Goal: Use online tool/utility: Use online tool/utility

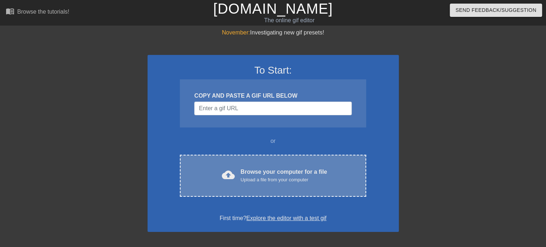
click at [266, 177] on div "Upload a file from your computer" at bounding box center [283, 179] width 86 height 7
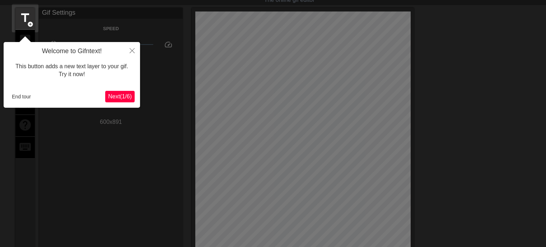
scroll to position [14, 0]
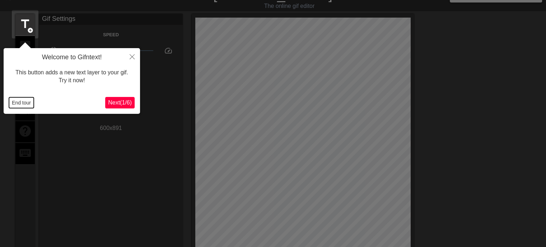
click at [22, 105] on button "End tour" at bounding box center [21, 102] width 25 height 11
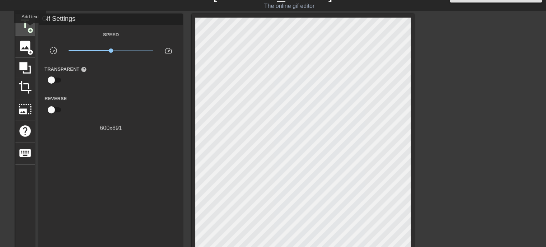
click at [30, 28] on span "add_circle" at bounding box center [30, 30] width 6 height 6
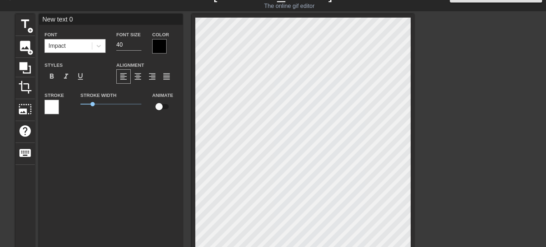
scroll to position [1, 2]
type input "New text"
type textarea "New text"
type input "New text"
type textarea "New text"
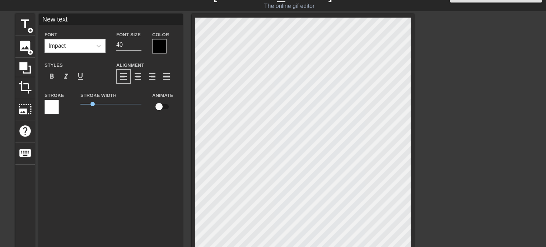
type input "New tex"
type textarea "New tex"
type input "New te"
type textarea "New te"
type input "New t"
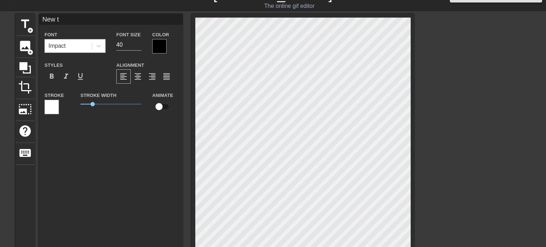
type textarea "New t"
type input "New"
type textarea "New"
type input "New"
type textarea "New"
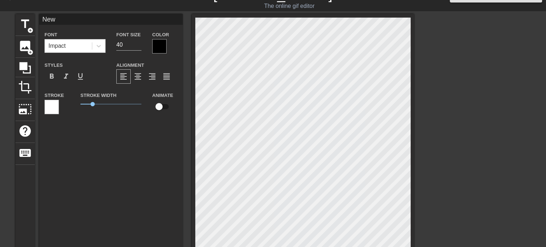
type input "Ne"
type textarea "Ne"
type input "N"
type textarea "N"
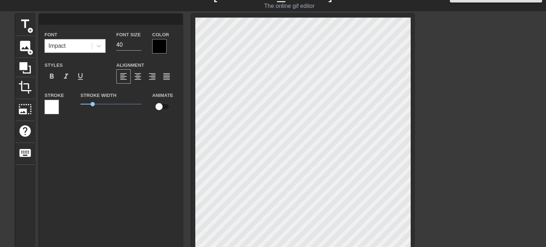
type input "З"
type textarea "З"
type input "З"
type textarea "З"
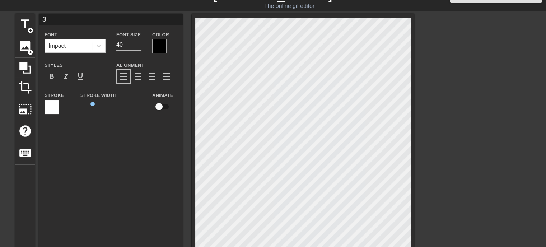
type input "З д"
type textarea "З д"
type input "З дн"
type textarea "З дн"
type input "З дне"
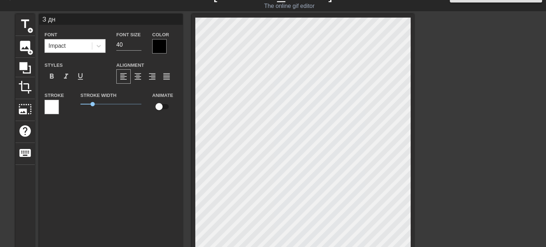
type textarea "З дне"
type input "З дн"
type textarea "З дн"
type input "З д"
type textarea "З д"
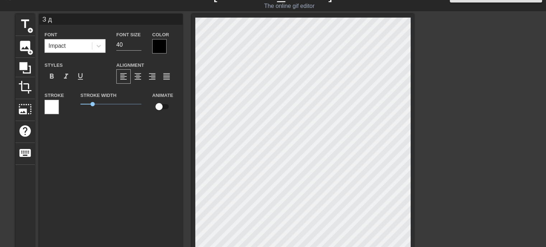
type input "З"
type textarea "З"
type input "З"
type input "В"
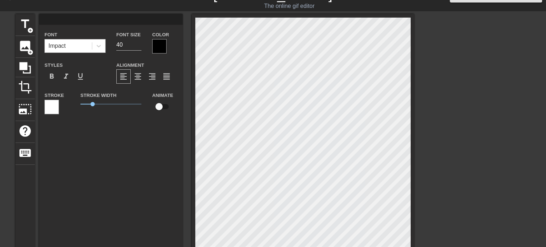
type textarea "В"
type input "Ві"
type textarea "Ві"
type input "Віт"
type textarea "Віт"
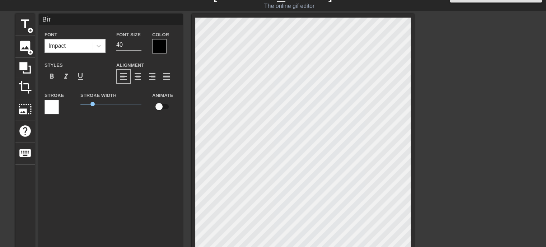
type input "[PERSON_NAME]"
type textarea "[PERSON_NAME]"
type input "Вітаю"
type textarea "Вітаю"
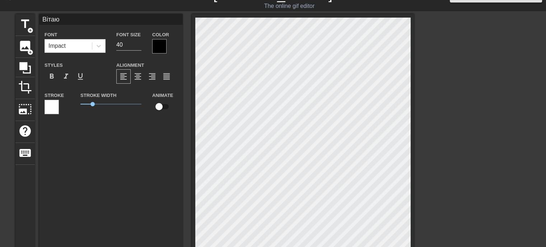
type input "Вітаю"
type textarea "Вітаю"
type input "Вітаю з"
type textarea "Вітаю з"
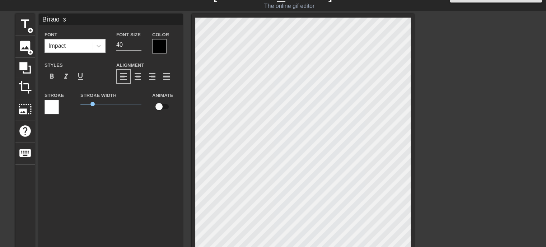
type input "Вітаю з"
type textarea "Вітаю з"
type input "Вітаю з д"
type textarea "Вітаю з д"
type input "Вітаю з дн"
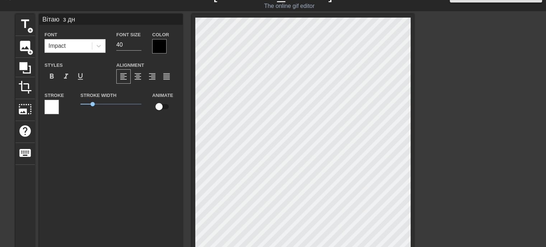
type textarea "Вітаю з дн"
type input "Вітаю з дне"
type textarea "Вітаю з дне"
type input "Вітаю з днем"
type textarea "Вітаю з днем"
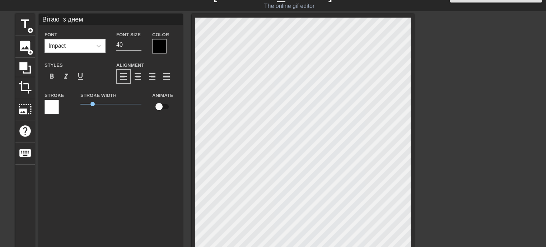
type input "Вітаю з днемм"
type textarea "Вітаю з днемм"
type input "Вітаю з днеммн"
type textarea "Вітаю з днеммн"
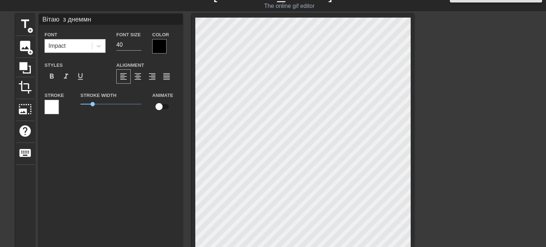
type input "Вітаю з днеммна"
type textarea "Вітаю з днеммна"
type input "Вітаю з днеммнар"
type textarea "Вітаю з днеммнар"
type input "Вітаю з днеммнаро"
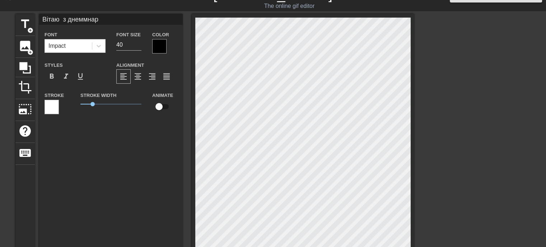
type textarea "Вітаю з днеммнаро"
type input "Вітаю з днеммнарод"
type textarea "Вітаю з днеммнарод"
type input "Вітаю з днеммнародж"
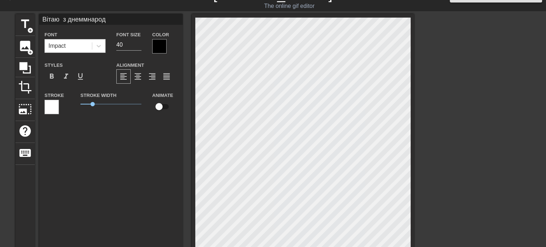
type textarea "Вітаю з днеммнародж"
type input "Вітаю з днеммнародже"
type textarea "Вітаю з днеммнародже"
type input "Вітаю з днеммнароджен"
type textarea "Вітаю з днеммнароджен"
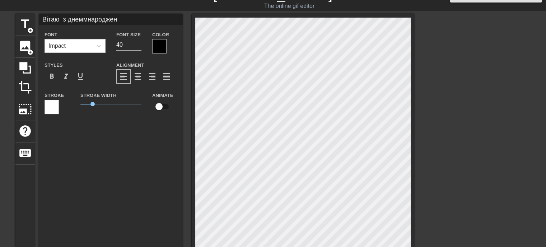
scroll to position [0, 4]
type input "Вітаю з днеммнародженн"
type textarea "Вітаю з днеммнародженн"
type input "Вітаю з днеммнароджен"
type textarea "Вітаю з днеммнароджен"
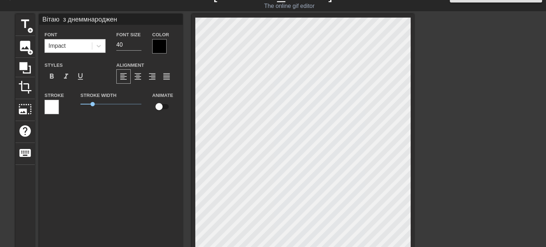
type input "Вітаю з днеммнародже"
type textarea "Вітаю з днеммнародже"
type input "Вітаю з днеммнародж"
type textarea "Вітаю з днеммнародж"
type input "Вітаю з днеммнарод"
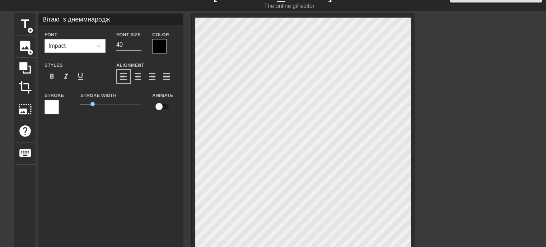
type textarea "Вітаю з днеммнарод"
type input "Вітаю з днеммнаро"
type textarea "Вітаю з днеммнаро"
type input "Вітаю з днеммнар"
type textarea "Вітаю з днеммнар"
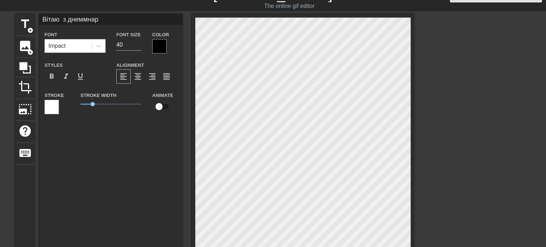
type input "Вітаю з днеммна"
type textarea "Вітаю з днеммна"
type input "Вітаю з днеммн"
type textarea "Вітаю з днеммн"
type input "Вітаю з днемм"
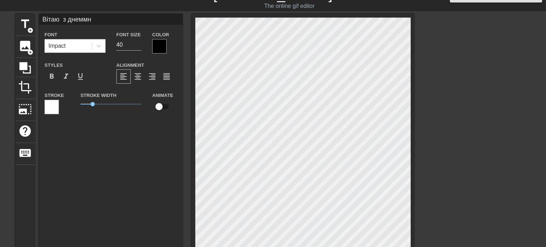
type textarea "Вітаю з днемм"
type input "Вітаю з днем"
type textarea "Вітаю з днем"
type input "Вітаю з днем"
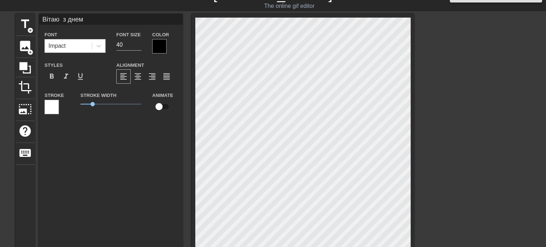
type textarea "Вітаю з днем"
type input "Вітаю з днем н"
type textarea "Вітаю з днем н"
type input "Вітаю з днем на"
type textarea "Вітаю з днем на"
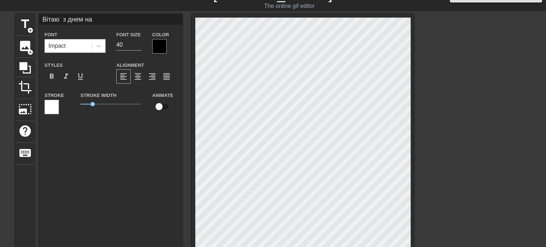
type input "Вітаю з днем нар"
type textarea "Вітаю з днем нар"
type input "Вітаю з днем наро"
type textarea "Вітаю з днем наро"
type input "Вітаю з днем народ"
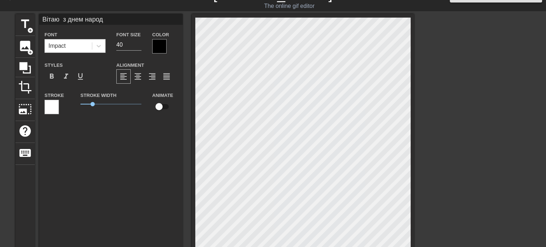
type textarea "Вітаю з днем народ"
type input "Вітаю з днем народж"
type textarea "Вітаю з днем народж"
type input "Вітаю з днем народже"
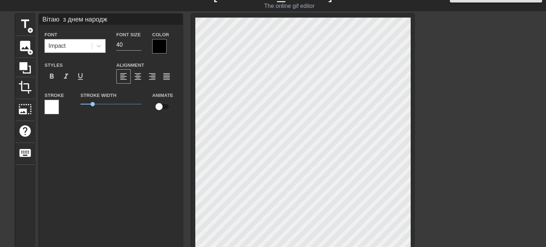
type textarea "Вітаю з днем народже"
type input "Вітаю з днем народжен"
type textarea "Вітаю з днем народжен"
type input "Вітаю з днем народженн"
type textarea "Вітаю з днем народженн"
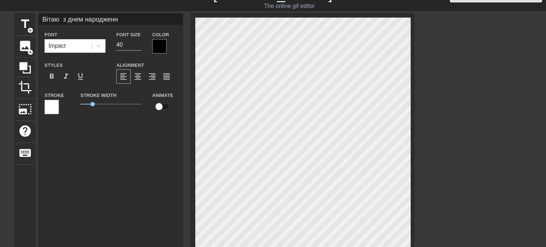
scroll to position [0, 4]
type input "Вітаю з днем народження"
type textarea "Вітаю з днем народження"
type input "Вітаю з днем народження,"
type textarea "Вітаю з днем народження,"
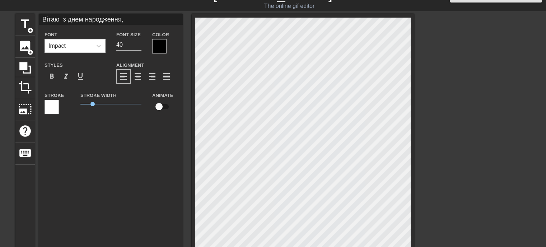
type input "Вітаю з днем народження,"
type textarea "Вітаю з днем народження,"
type input "Вітаю з днем народження, [PERSON_NAME]"
type textarea "Вітаю з днем народження, [PERSON_NAME]"
type input "Вітаю з днем народження, [GEOGRAPHIC_DATA]"
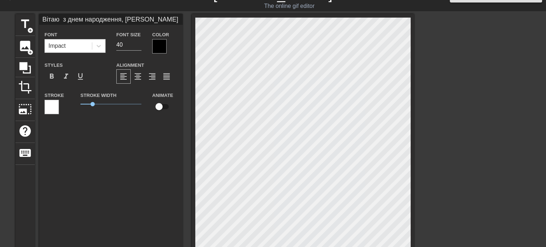
type textarea "Вітаю з днем народження, [GEOGRAPHIC_DATA]"
type input "Вітаю з днем народження, [PERSON_NAME]"
type textarea "Вітаю з днем народження, [PERSON_NAME]"
type input "Вітаю з днем народження, [GEOGRAPHIC_DATA]"
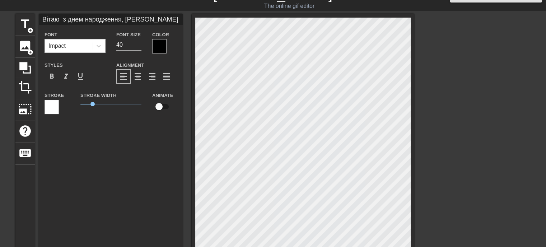
type textarea "Вітаю з днем народження, [GEOGRAPHIC_DATA]"
type input "Вітаю з днем народження, [PERSON_NAME]"
type textarea "Вітаю з днем народження, [PERSON_NAME]"
type input "Вітаю з днем народження, [PERSON_NAME]"
type textarea "Вітаю з днем народження, [PERSON_NAME]"
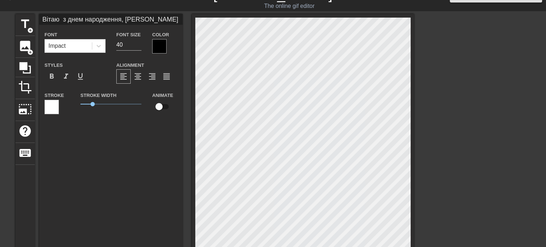
type input "Вітаю з днем народження, [PERSON_NAME]"
type textarea "Вітаю з днем народження, [PERSON_NAME]"
type input "Вітаю з днем народження, [PERSON_NAME]!"
type textarea "Вітаю з днем народження, [PERSON_NAME]!"
type input "Вітаю з днем народження, [PERSON_NAME]!"
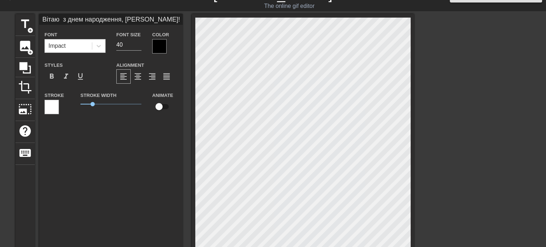
type textarea "Вітаю з днем народження, [PERSON_NAME]!"
type input "Вітаю з днем народження, [PERSON_NAME]!С"
type textarea "Вітаю з днем народження, [PERSON_NAME]! С"
type input "Вітаю з днем народження, [PERSON_NAME]!Сп"
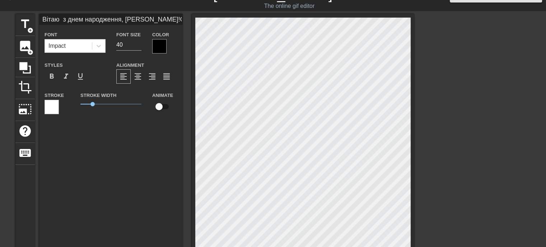
type textarea "Вітаю з днем народження, [PERSON_NAME]! Сп"
type input "Вітаю з днем народження, [PERSON_NAME]!Спо"
type textarea "Вітаю з днем народження, [PERSON_NAME]! Спо"
type input "Вітаю з днем народження, [PERSON_NAME]!Споо"
type textarea "Вітаю з днем народження, [PERSON_NAME]! Споо"
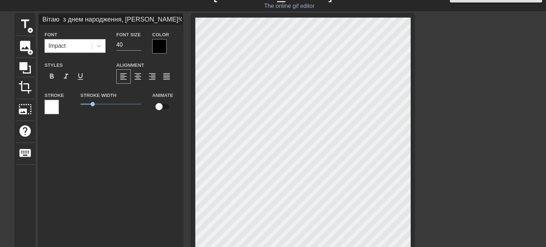
scroll to position [1, 1]
type input "Вітаю з днем народження, [PERSON_NAME]!Спо"
type textarea "Вітаю з днем народження, [PERSON_NAME]! Спо"
type input "Вітаю з днем народження, [PERSON_NAME]!Сп"
type textarea "Вітаю з днем народження, [PERSON_NAME]! Сп"
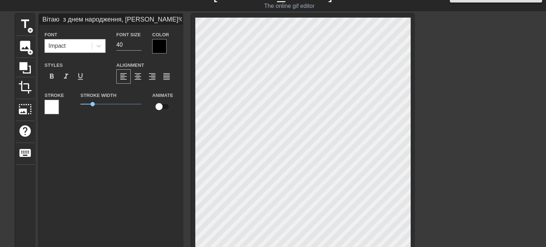
type input "Вітаю з днем народження, [PERSON_NAME]!С"
type textarea "Вітаю з днем народження, [PERSON_NAME]! С"
type input "Вітаю з днем народження, [PERSON_NAME]!"
type textarea "Вітаю з днем народження, [PERSON_NAME]!"
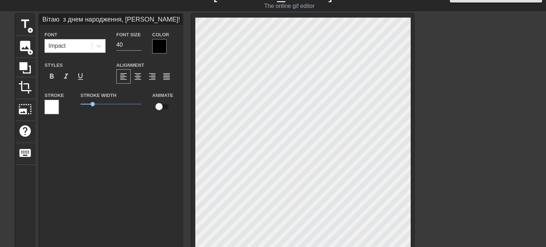
type input "Вітаю з днем народження, [PERSON_NAME]!Щ"
type textarea "Вітаю з днем народження, [PERSON_NAME]! Щ"
type input "Вітаю з днем народження, [PERSON_NAME]!Щв"
type textarea "Вітаю з днем народження, [PERSON_NAME]! Щв"
type input "Вітаю з днем народження, [PERSON_NAME]!Щ"
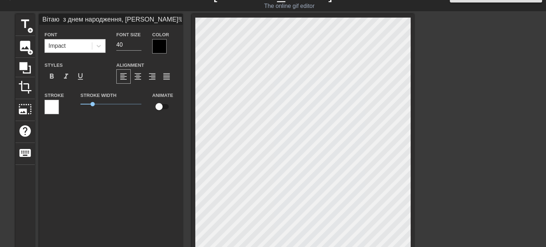
type textarea "Вітаю з днем народження, [PERSON_NAME]! Щ"
type input "Вітаю з днем народження, [PERSON_NAME]!Ща"
type textarea "Вітаю з днем народження, [PERSON_NAME]! Ща"
type input "Вітаю з днем народження, [PERSON_NAME]!Щач"
type textarea "Вітаю з днем народження, [PERSON_NAME]! Щач"
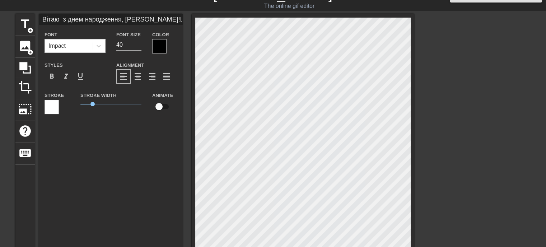
type input "Вітаю з днем народження, [PERSON_NAME]!Щачт"
type textarea "Вітаю з днем народження, [PERSON_NAME]! Щачт"
type input "Вітаю з днем народження, [PERSON_NAME]!Щачтя"
type textarea "Вітаю з днем народження, [PERSON_NAME]! Щачтя"
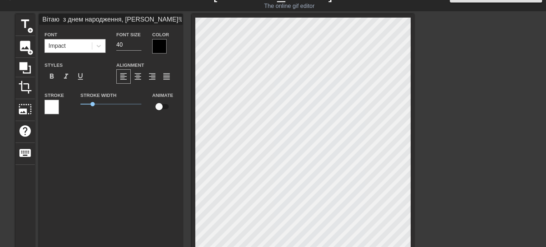
type input "Вітаю з днем народження, [PERSON_NAME]!Щачтя"
type textarea "Вітаю з днем народження, [PERSON_NAME]! Щачтя"
type input "Вітаю з днем народження, [PERSON_NAME]!Щачтя"
type textarea "Вітаю з днем народження, [PERSON_NAME]! Щачтя"
type input "Вітаю з днем народження, [PERSON_NAME]!Щачт"
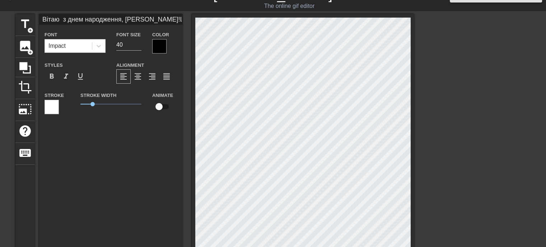
type textarea "Вітаю з днем народження, [PERSON_NAME]! Щачт"
type input "Вітаю з днем народження, [PERSON_NAME]!Щач"
type textarea "Вітаю з днем народження, [PERSON_NAME]! Щач"
type input "Вітаю з днем народження, [PERSON_NAME]!Ща"
type textarea "Вітаю з днем народження, [PERSON_NAME]! Ща"
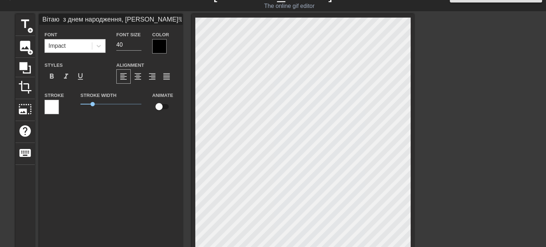
type input "Вітаю з днем народження, [PERSON_NAME]!Щас"
type textarea "Вітаю з днем народження, [PERSON_NAME]! Щас"
type input "Вітаю з днем народження, [PERSON_NAME]!Щася"
type textarea "Вітаю з днем народження, [PERSON_NAME]! Щася"
type input "Вітаю з днем народження, [PERSON_NAME]!Щасят"
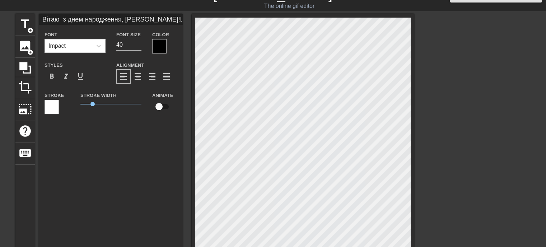
type textarea "Вітаю з днем народження, [PERSON_NAME]! Щасят"
type input "Вітаю з днем народження, [PERSON_NAME]!Щася"
type textarea "Вітаю з днем народження, [PERSON_NAME]! Щася"
type input "Вітаю з днем народження, [PERSON_NAME]!Щас"
type textarea "Вітаю з днем народження, [PERSON_NAME]! Щас"
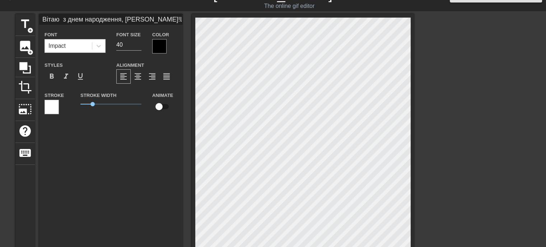
type input "Вітаю з днем народження, [PERSON_NAME]!Щаст"
type textarea "Вітаю з днем народження, [PERSON_NAME]! Щаст"
type input "Вітаю з днем народження, [PERSON_NAME]!Щастя"
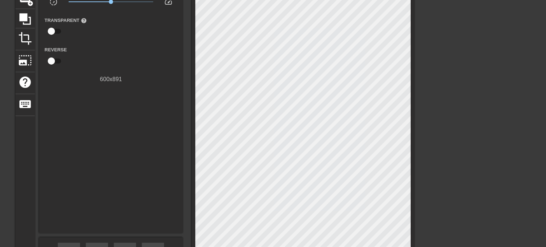
scroll to position [71, 0]
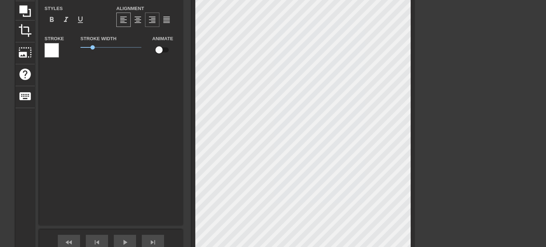
click at [152, 20] on span "format_align_right" at bounding box center [152, 19] width 9 height 9
click at [125, 19] on span "format_align_left" at bounding box center [123, 19] width 9 height 9
click at [53, 20] on span "format_bold" at bounding box center [51, 19] width 9 height 9
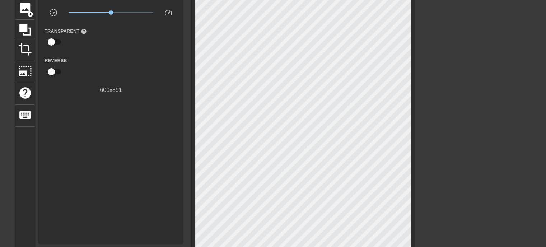
scroll to position [48, 0]
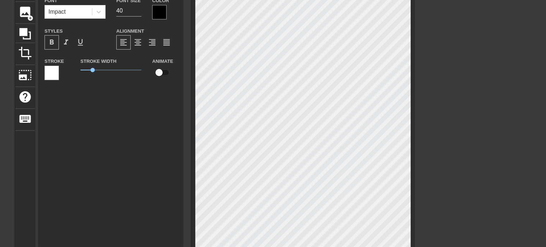
click at [156, 12] on div at bounding box center [159, 12] width 14 height 14
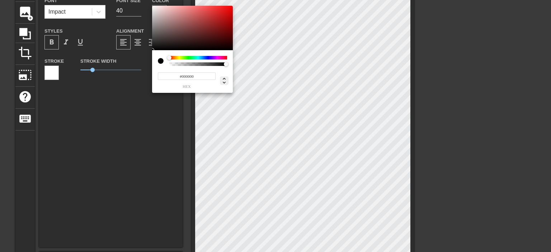
click at [226, 79] on icon at bounding box center [224, 80] width 9 height 9
click at [212, 76] on input "1" at bounding box center [209, 76] width 13 height 8
click at [165, 77] on input "0" at bounding box center [164, 76] width 13 height 8
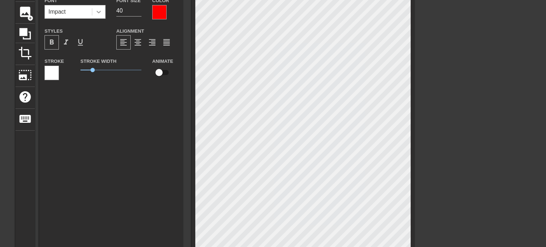
click at [100, 11] on icon at bounding box center [98, 11] width 7 height 7
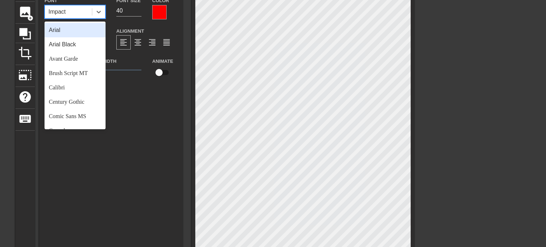
click at [65, 33] on div "Arial" at bounding box center [74, 30] width 61 height 14
click at [99, 10] on icon at bounding box center [98, 11] width 7 height 7
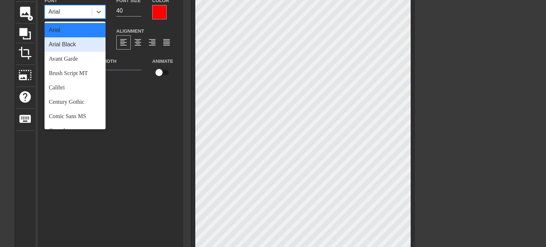
click at [79, 47] on div "Arial Black" at bounding box center [74, 44] width 61 height 14
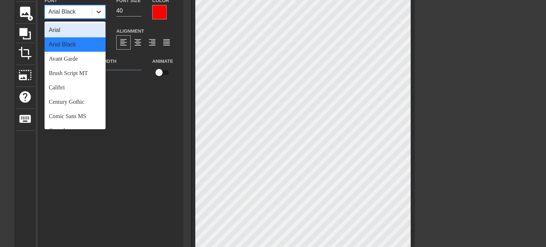
click at [98, 9] on icon at bounding box center [98, 11] width 7 height 7
click at [72, 31] on div "Arial" at bounding box center [74, 30] width 61 height 14
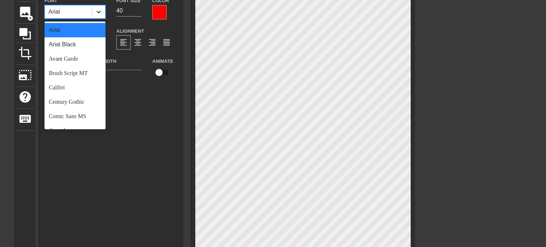
click at [98, 12] on icon at bounding box center [98, 11] width 7 height 7
click at [68, 81] on div "Calibri" at bounding box center [74, 87] width 61 height 14
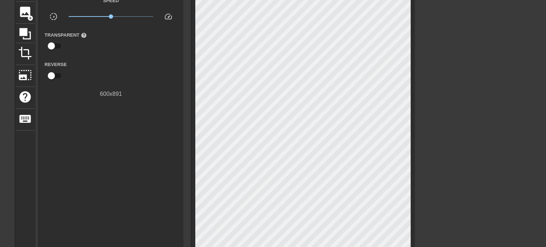
click at [508, 91] on div at bounding box center [477, 87] width 108 height 215
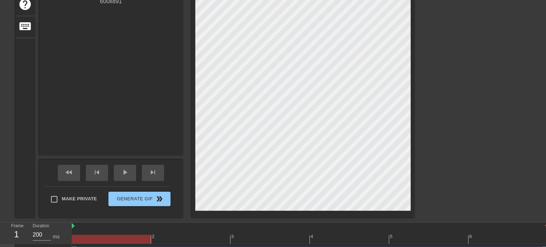
scroll to position [155, 0]
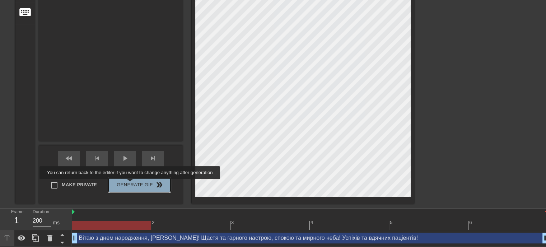
click at [131, 184] on span "Generate Gif double_arrow" at bounding box center [139, 184] width 56 height 9
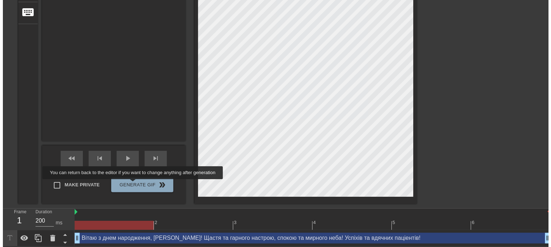
scroll to position [0, 0]
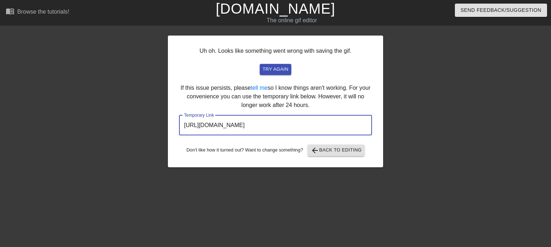
drag, startPoint x: 342, startPoint y: 122, endPoint x: 155, endPoint y: 99, distance: 187.6
click at [155, 99] on div "Uh oh. Looks like something went wrong with saving the gif. try again If this i…" at bounding box center [275, 135] width 551 height 215
